Goal: Task Accomplishment & Management: Complete application form

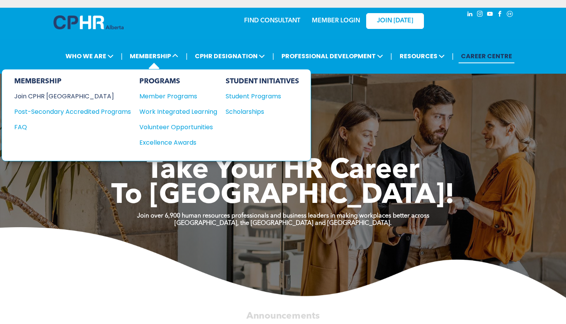
click at [54, 99] on div "Join CPHR [GEOGRAPHIC_DATA]" at bounding box center [66, 96] width 105 height 10
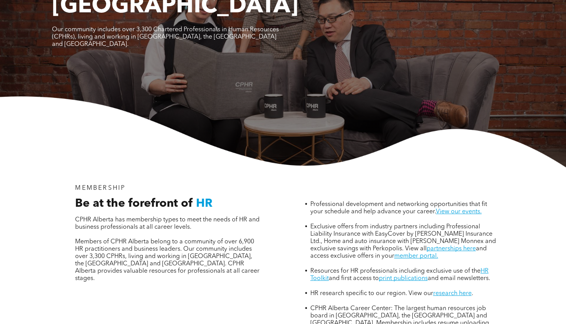
scroll to position [475, 0]
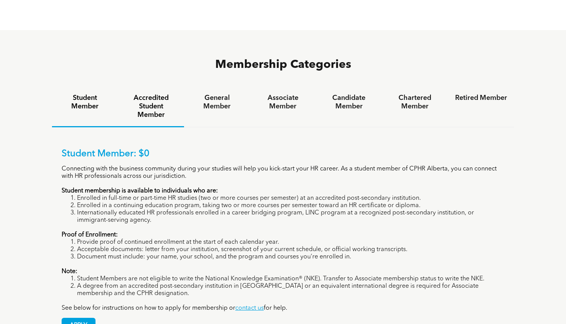
click at [154, 94] on h4 "Accredited Student Member" at bounding box center [151, 106] width 52 height 25
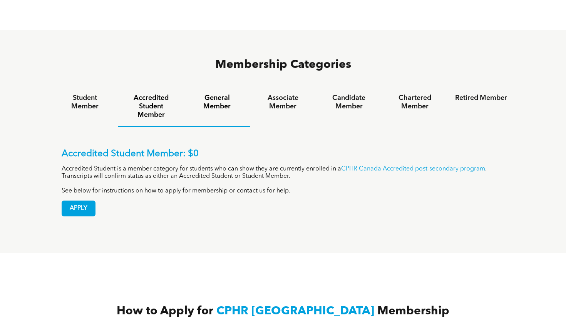
click at [212, 94] on h4 "General Member" at bounding box center [217, 102] width 52 height 17
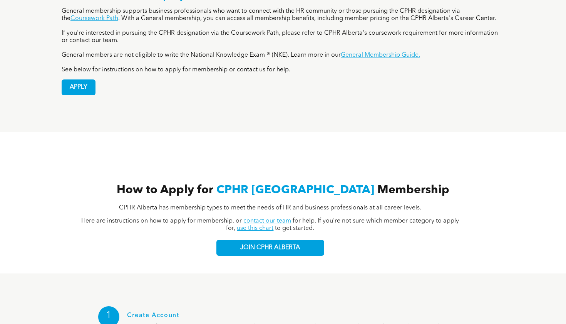
scroll to position [754, 0]
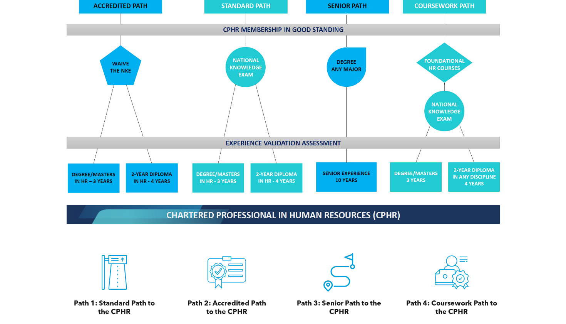
scroll to position [817, 0]
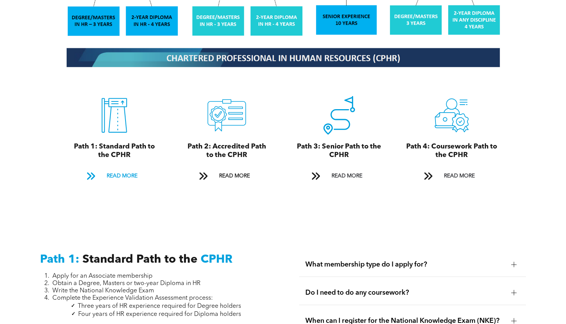
click at [108, 169] on span "READ MORE" at bounding box center [122, 176] width 36 height 14
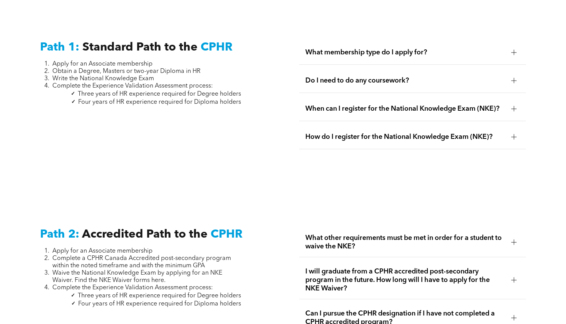
scroll to position [1034, 0]
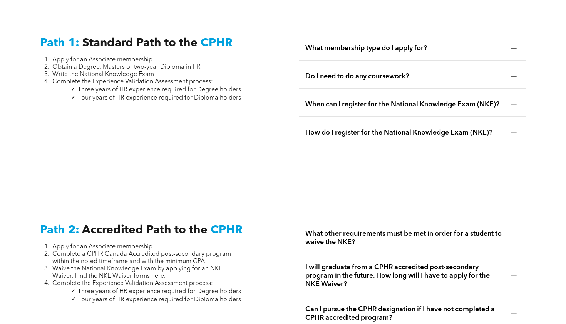
click at [516, 45] on div at bounding box center [514, 47] width 5 height 5
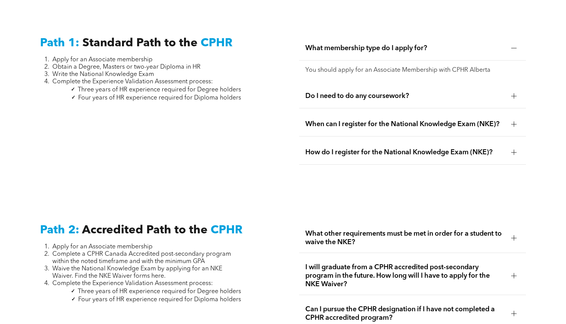
click at [513, 93] on div at bounding box center [514, 95] width 5 height 5
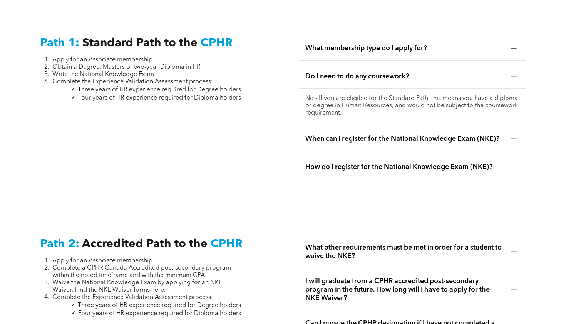
click at [512, 136] on div at bounding box center [514, 138] width 5 height 5
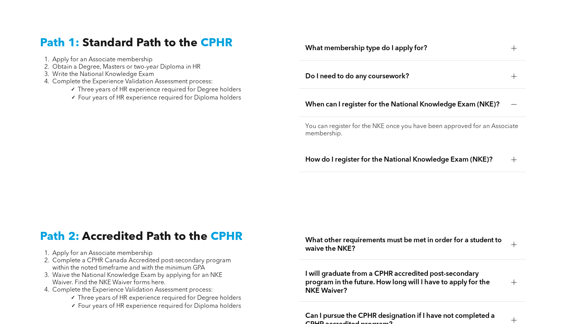
click at [510, 154] on div at bounding box center [514, 160] width 12 height 12
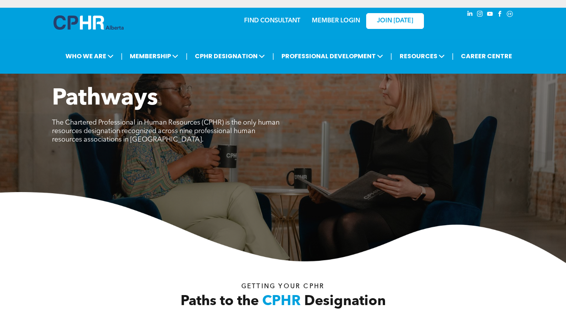
scroll to position [0, 0]
click at [282, 16] on div "FIND CONSULTANT" at bounding box center [277, 19] width 66 height 14
click at [281, 18] on link "FIND CONSULTANT" at bounding box center [272, 21] width 56 height 6
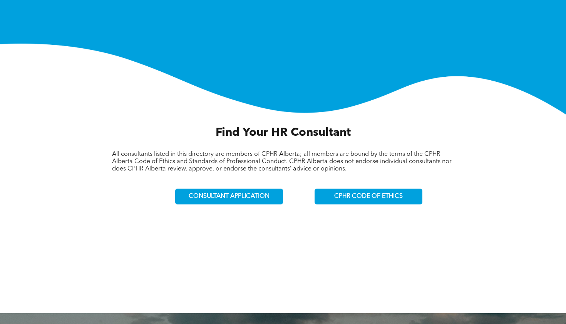
scroll to position [143, 0]
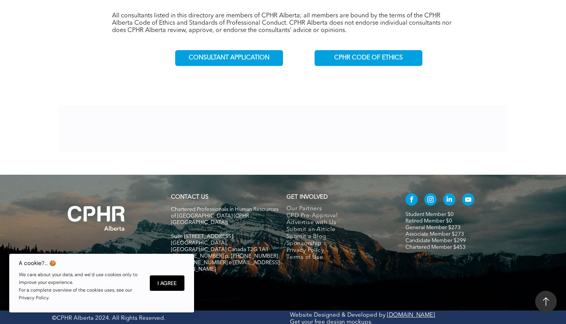
scroll to position [286, 0]
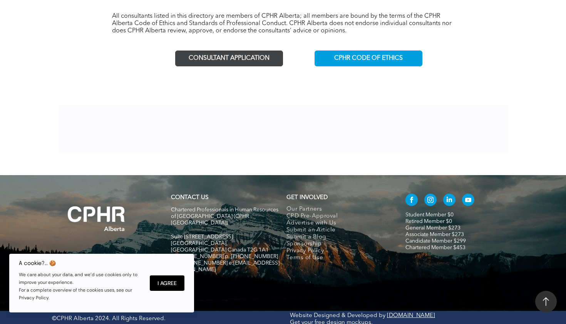
click at [255, 65] on link "CONSULTANT APPLICATION" at bounding box center [229, 58] width 108 height 16
